Goal: Share content

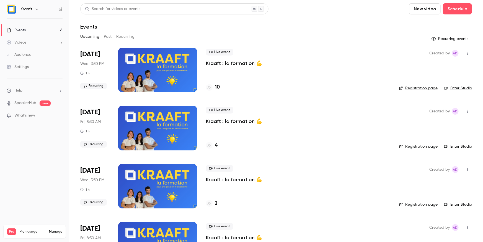
click at [161, 66] on div at bounding box center [157, 70] width 79 height 44
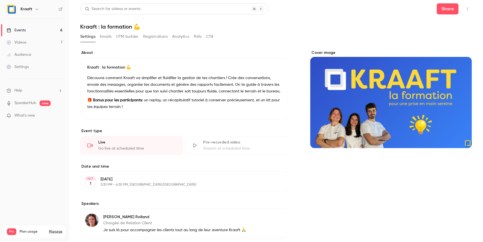
click at [108, 37] on button "Emails" at bounding box center [106, 36] width 12 height 9
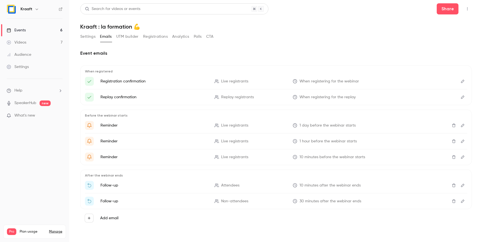
click at [170, 37] on div "Settings Emails UTM builder Registrations Analytics Polls CTA" at bounding box center [147, 36] width 134 height 9
click at [163, 37] on button "Registrations" at bounding box center [155, 36] width 25 height 9
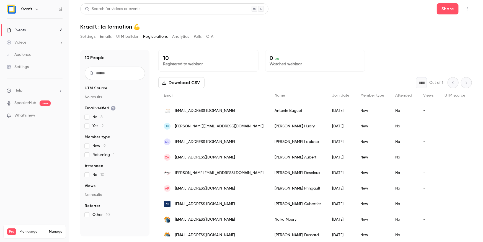
click at [85, 38] on button "Settings" at bounding box center [87, 36] width 15 height 9
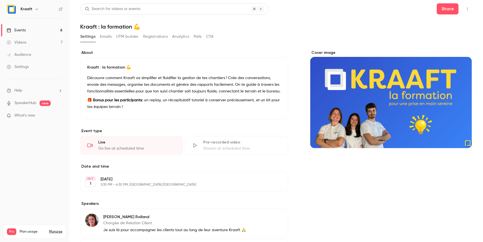
click at [152, 33] on button "Registrations" at bounding box center [155, 36] width 25 height 9
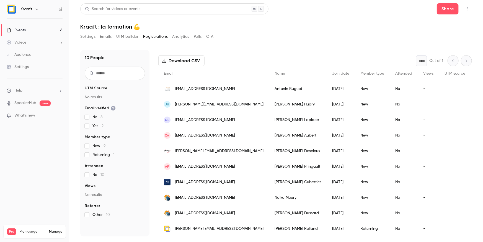
scroll to position [25, 0]
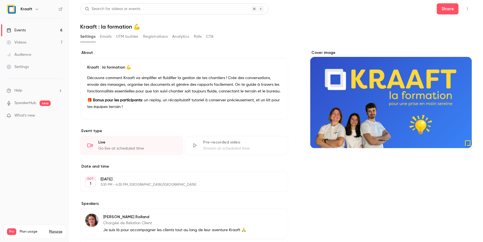
click at [161, 57] on section "About Kraaft : la formation 💪 Découvre comment Kraaft va simplifier et fluidifi…" at bounding box center [184, 84] width 208 height 69
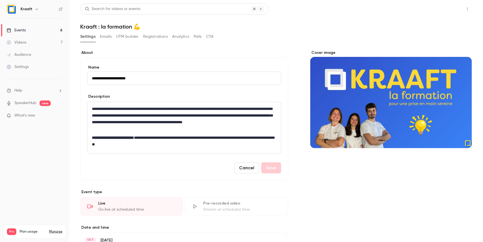
click at [444, 7] on button "Share" at bounding box center [448, 8] width 22 height 11
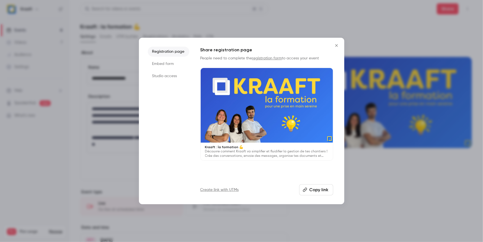
click at [314, 190] on button "Copy link" at bounding box center [316, 189] width 34 height 11
